Goal: Task Accomplishment & Management: Manage account settings

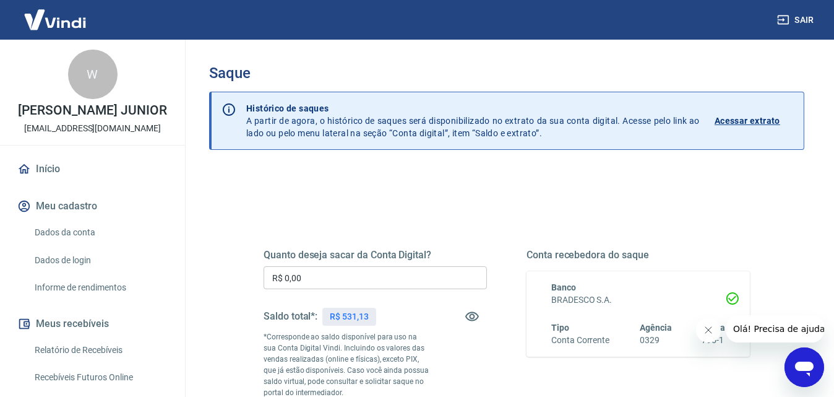
click at [387, 278] on input "R$ 0,00" at bounding box center [375, 277] width 223 height 23
drag, startPoint x: 387, startPoint y: 278, endPoint x: 325, endPoint y: 247, distance: 68.6
click at [260, 275] on div "Quanto deseja sacar da Conta Digital? R$ 0,00 ​ Saldo total*: R$ 531,13 *Corres…" at bounding box center [507, 343] width 516 height 299
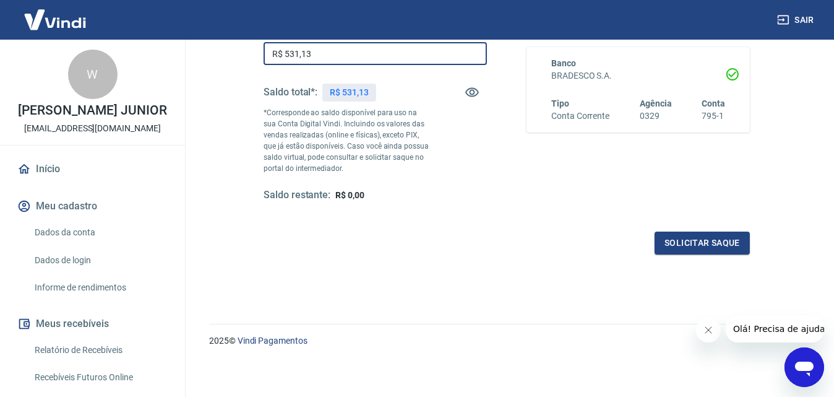
scroll to position [225, 0]
type input "R$ 531,13"
click at [692, 245] on button "Solicitar saque" at bounding box center [701, 242] width 95 height 23
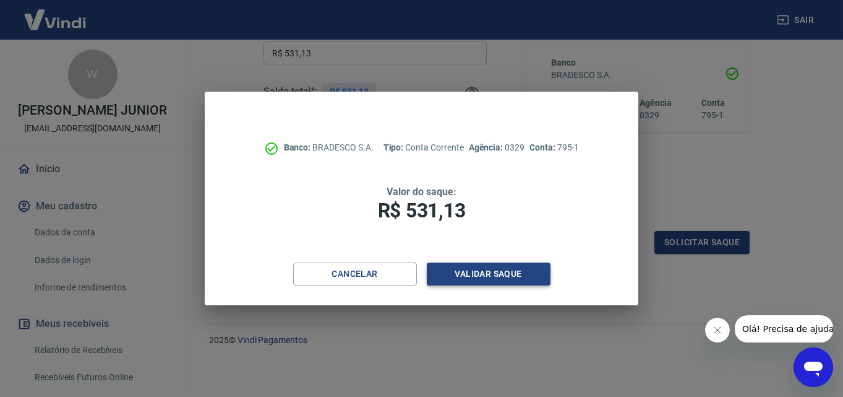
click at [521, 279] on button "Validar saque" at bounding box center [489, 273] width 124 height 23
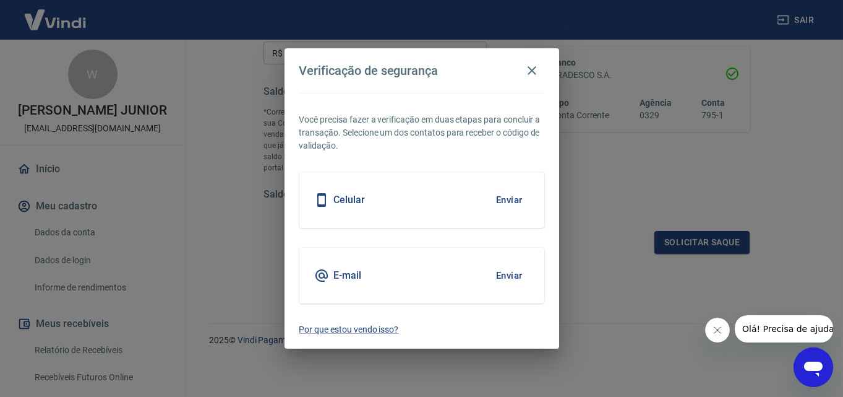
click at [510, 204] on button "Enviar" at bounding box center [509, 200] width 40 height 26
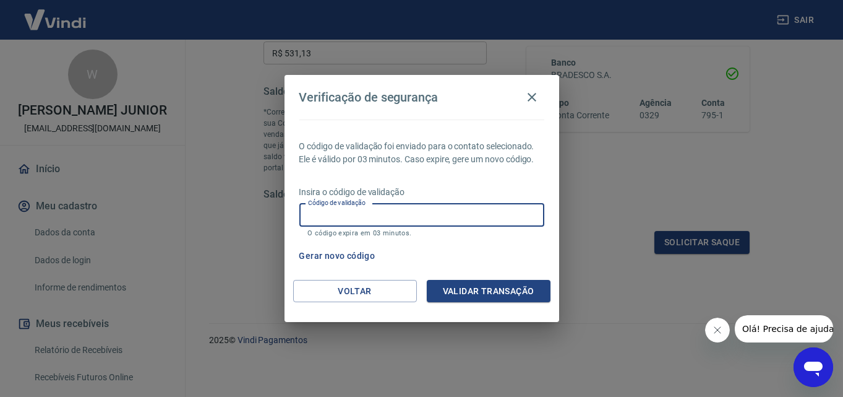
click at [442, 225] on input "Código de validação" at bounding box center [421, 215] width 245 height 23
type input "728327"
click at [476, 296] on button "Validar transação" at bounding box center [489, 291] width 124 height 23
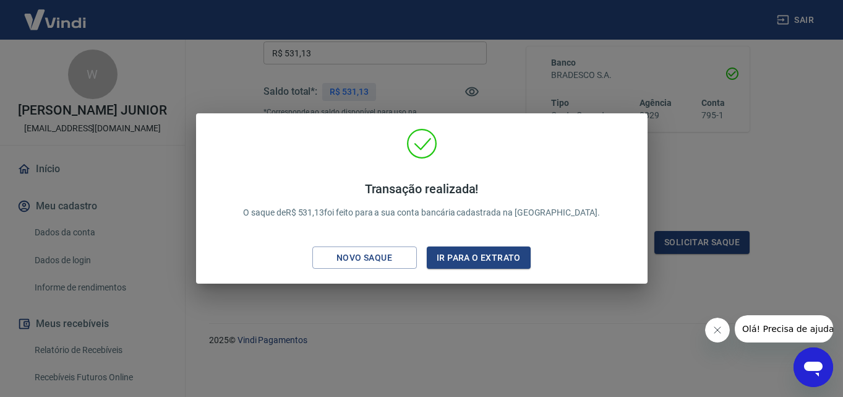
click at [403, 257] on div "Novo saque" at bounding box center [364, 257] width 85 height 15
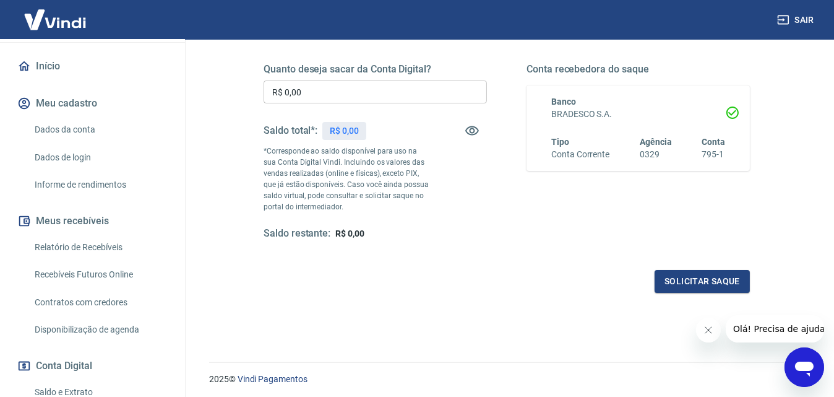
scroll to position [124, 0]
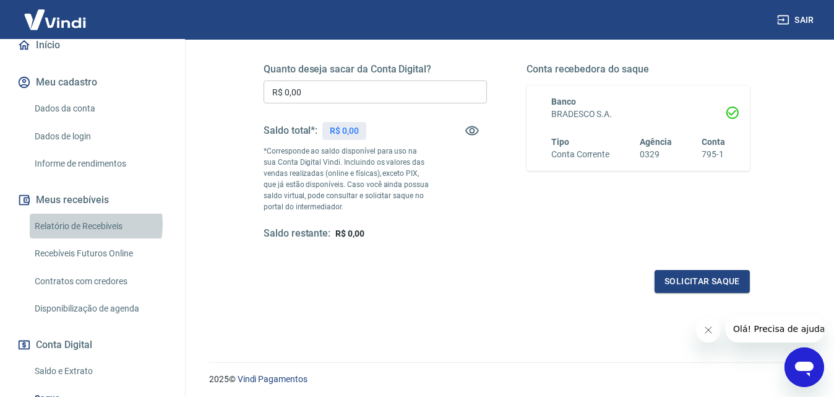
click at [82, 236] on link "Relatório de Recebíveis" at bounding box center [100, 225] width 140 height 25
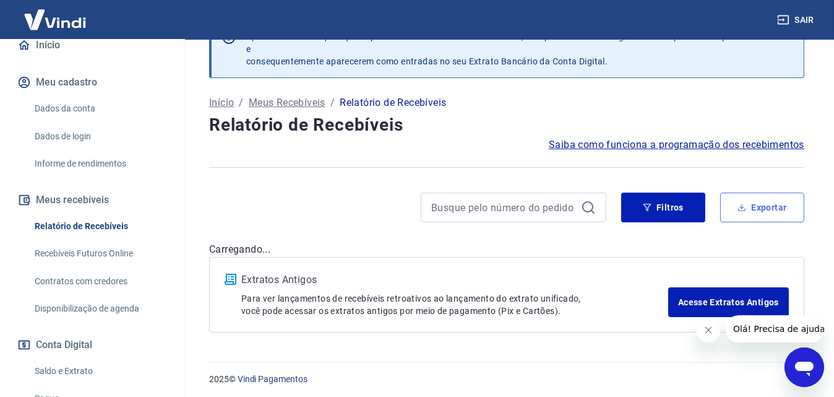
click at [776, 209] on button "Exportar" at bounding box center [762, 207] width 84 height 30
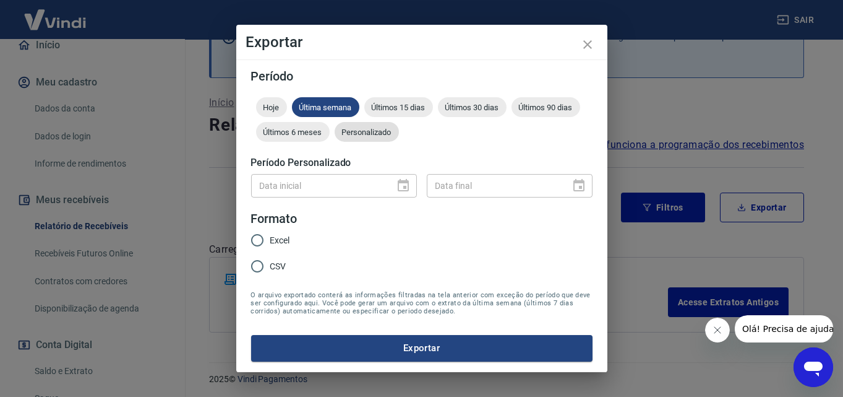
click at [380, 133] on span "Personalizado" at bounding box center [367, 131] width 64 height 9
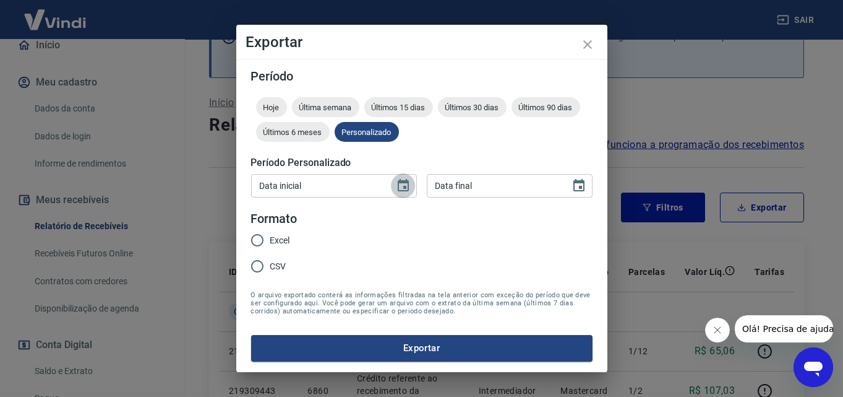
click at [394, 183] on button "Choose date" at bounding box center [403, 185] width 25 height 25
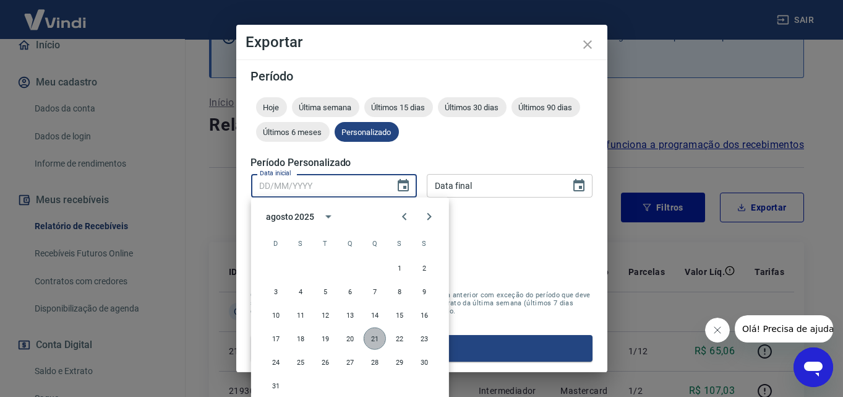
click at [373, 337] on button "21" at bounding box center [375, 338] width 22 height 22
type input "[DATE]"
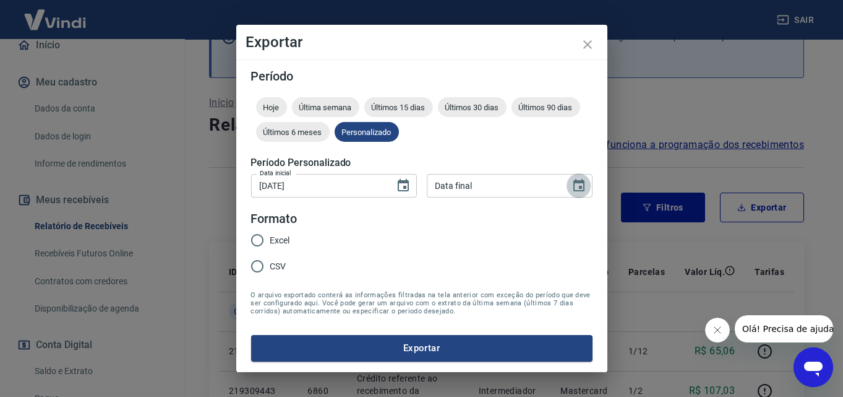
click at [585, 184] on icon "Choose date" at bounding box center [579, 185] width 15 height 15
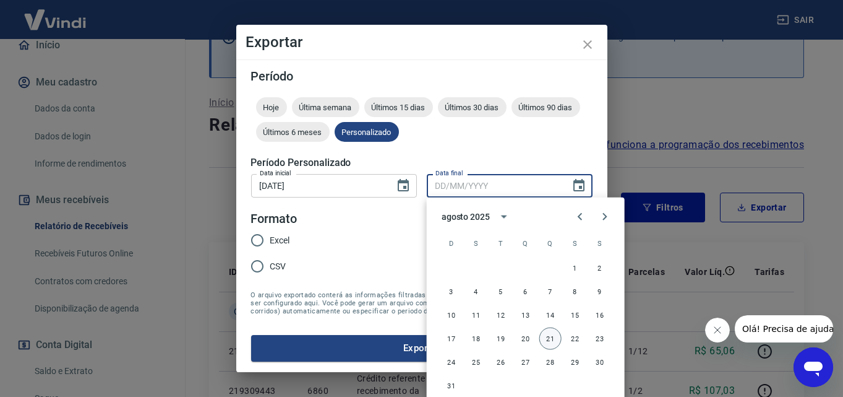
click at [549, 335] on button "21" at bounding box center [550, 338] width 22 height 22
type input "[DATE]"
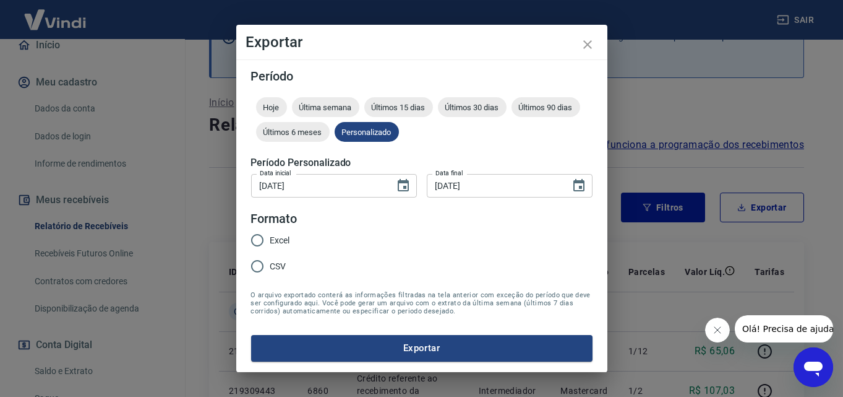
click at [257, 238] on input "Excel" at bounding box center [257, 240] width 26 height 26
radio input "true"
click at [413, 348] on button "Exportar" at bounding box center [421, 348] width 341 height 26
